Goal: Check status

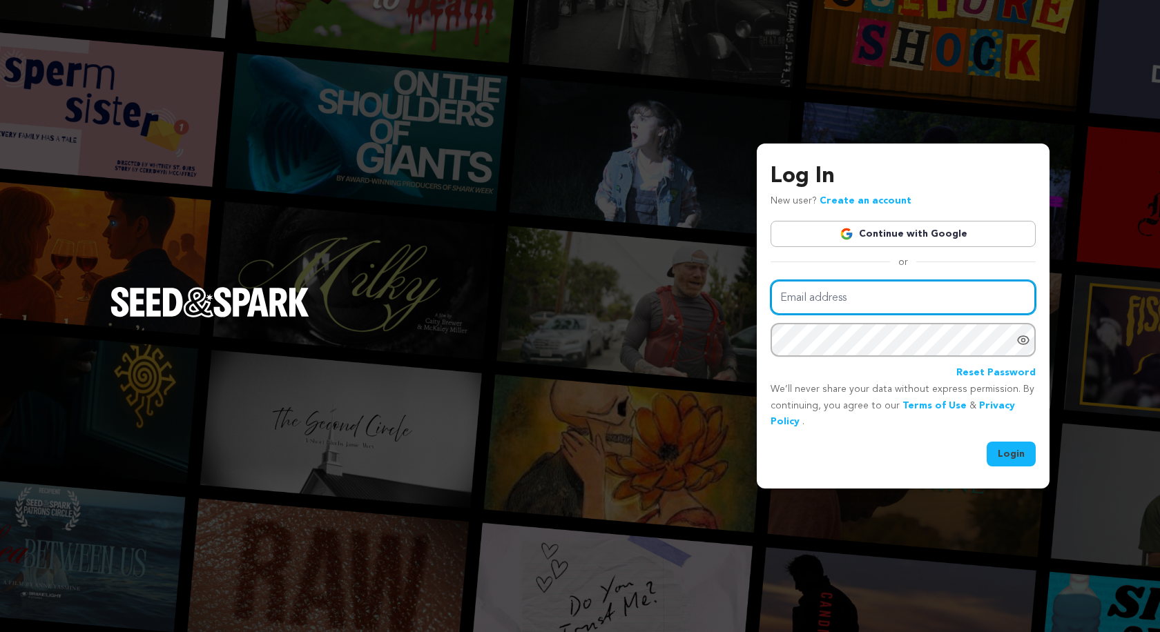
type input "bizofviz@gmail.com"
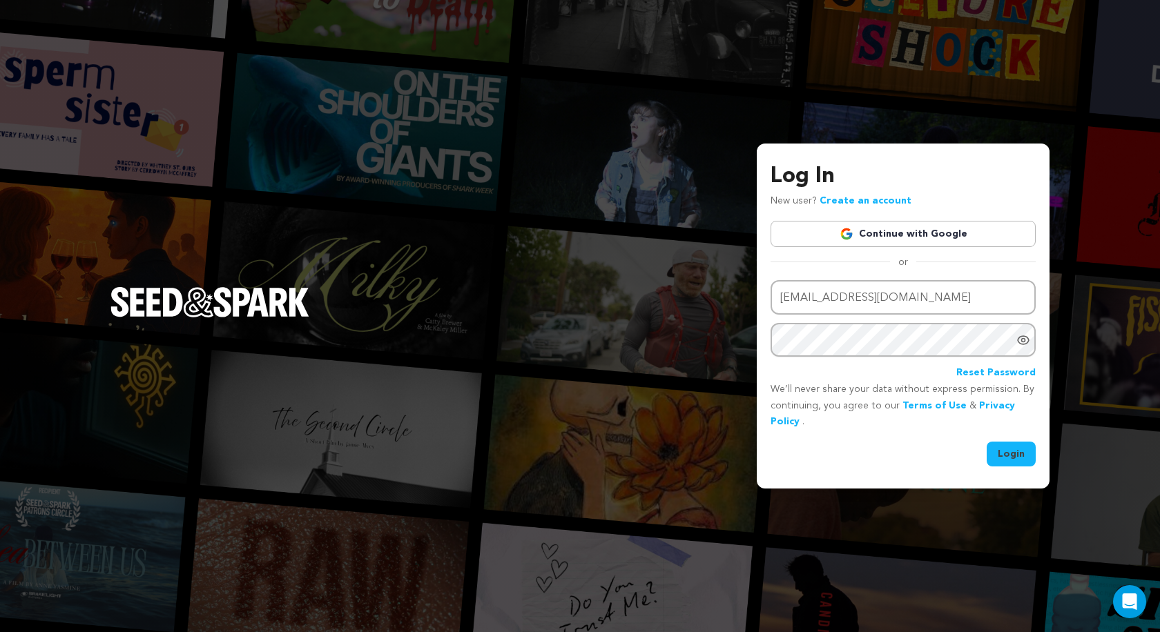
click at [1020, 458] on button "Login" at bounding box center [1011, 454] width 49 height 25
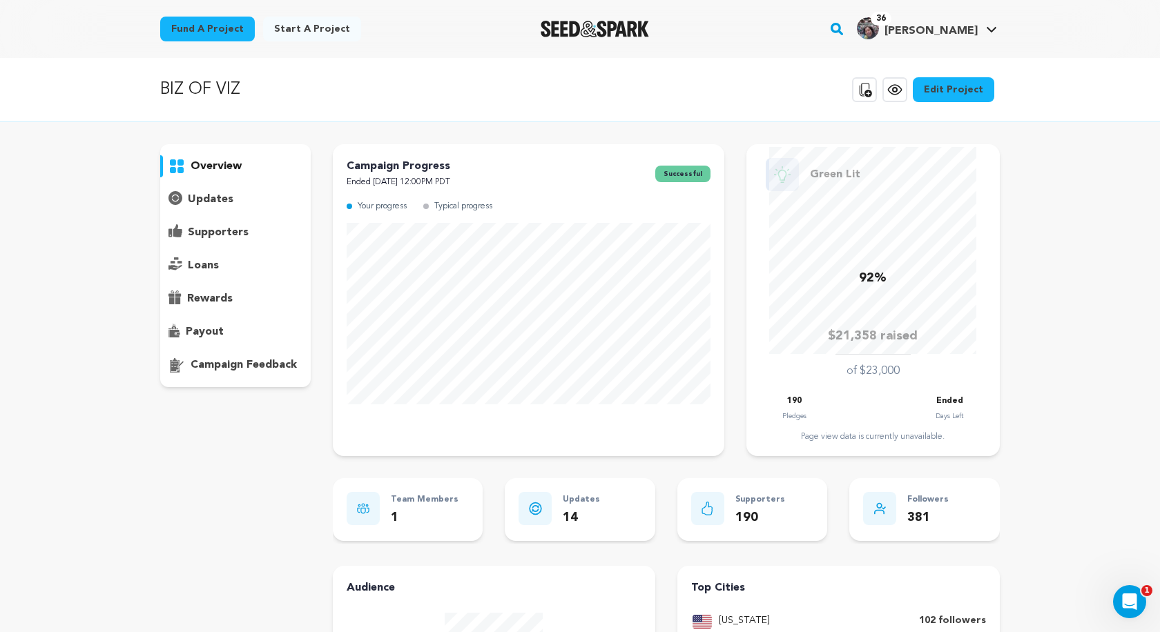
click at [229, 234] on p "supporters" at bounding box center [218, 232] width 61 height 17
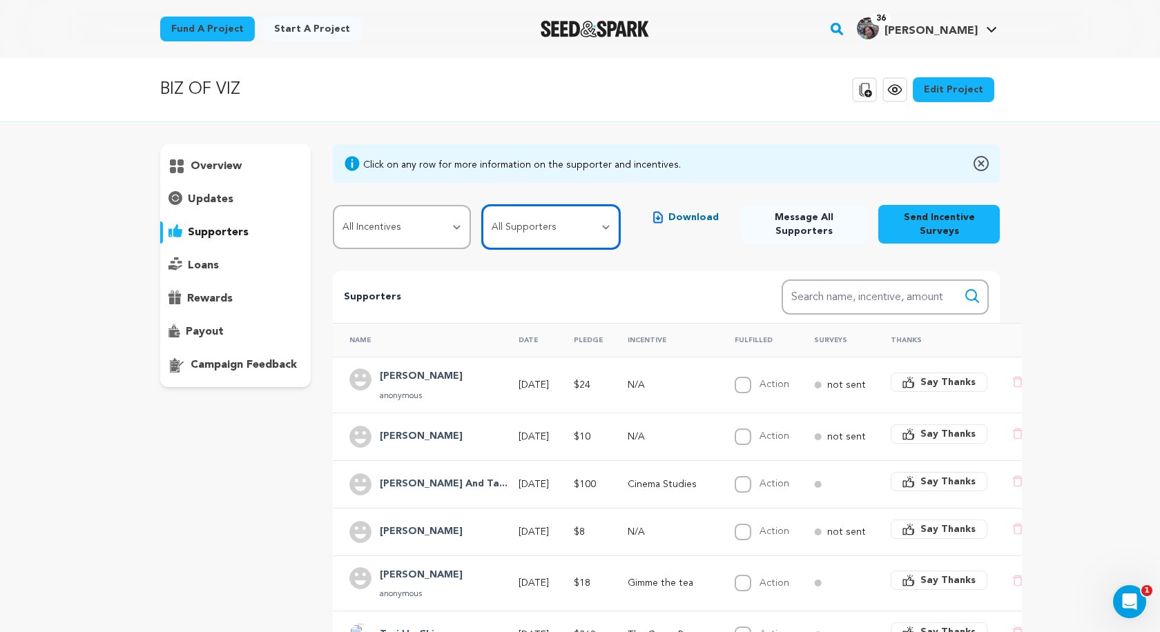
click at [587, 217] on select "All Supporters Survey not sent Survey incomplete Survey complete Incentive not …" at bounding box center [551, 227] width 138 height 44
select select "pledge_incomplete"
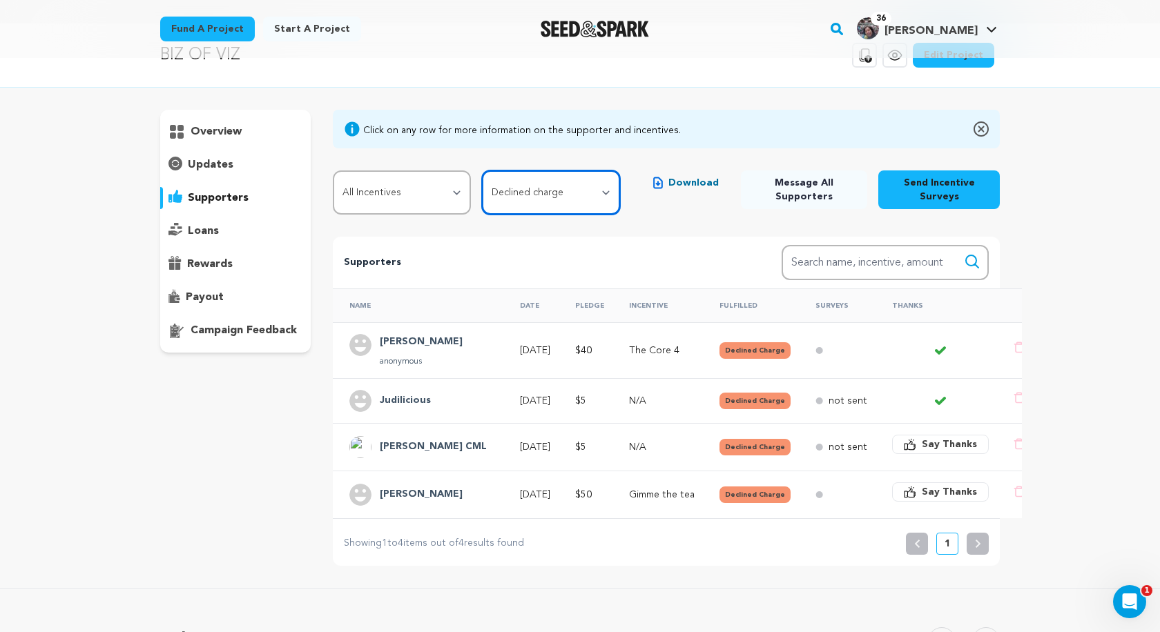
scroll to position [38, 0]
